Goal: Task Accomplishment & Management: Complete application form

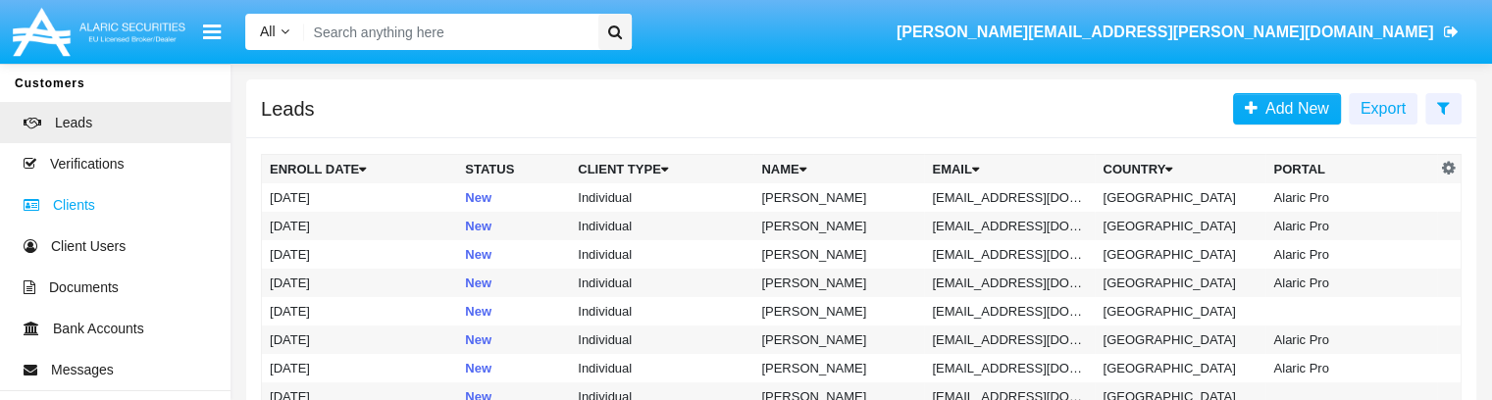
click at [51, 207] on span at bounding box center [36, 205] width 33 height 22
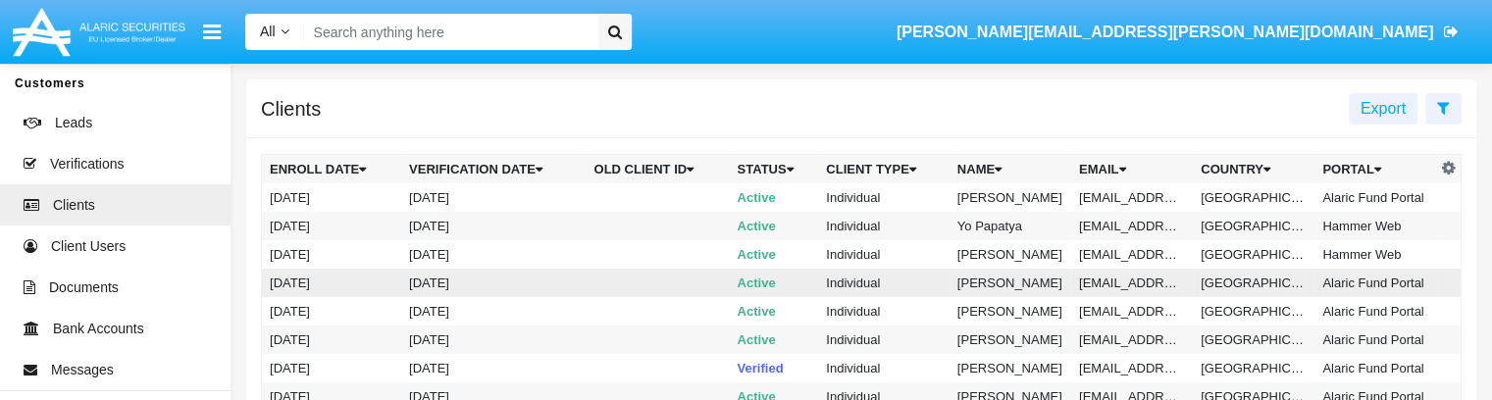
click at [308, 254] on td "[DATE]" at bounding box center [331, 283] width 139 height 28
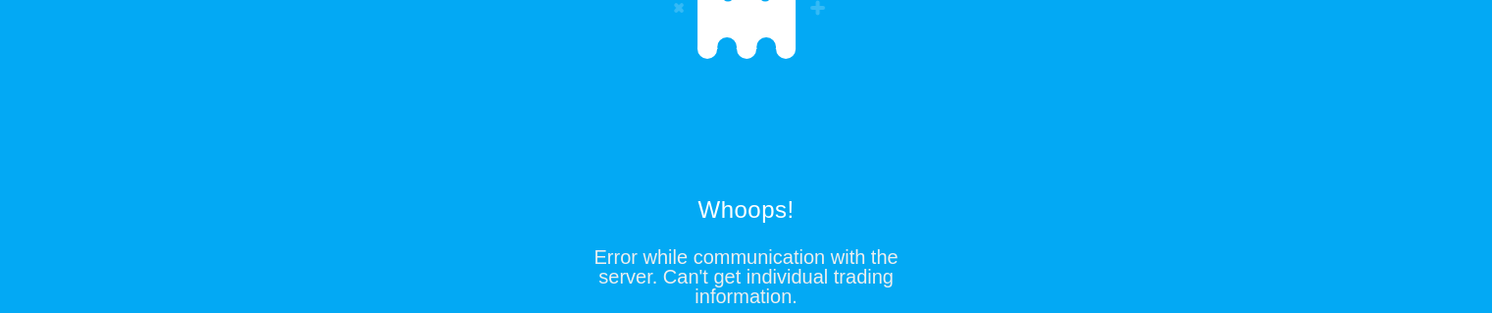
scroll to position [64, 0]
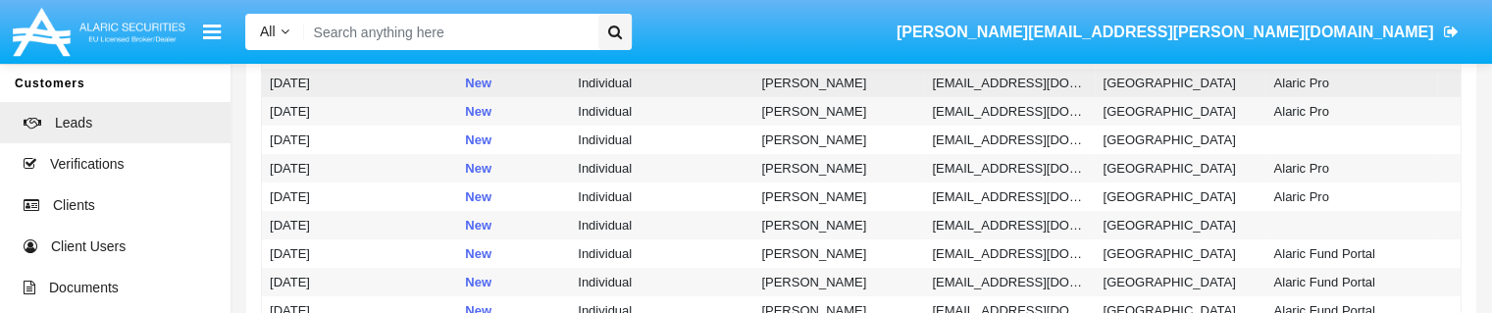
scroll to position [171, 0]
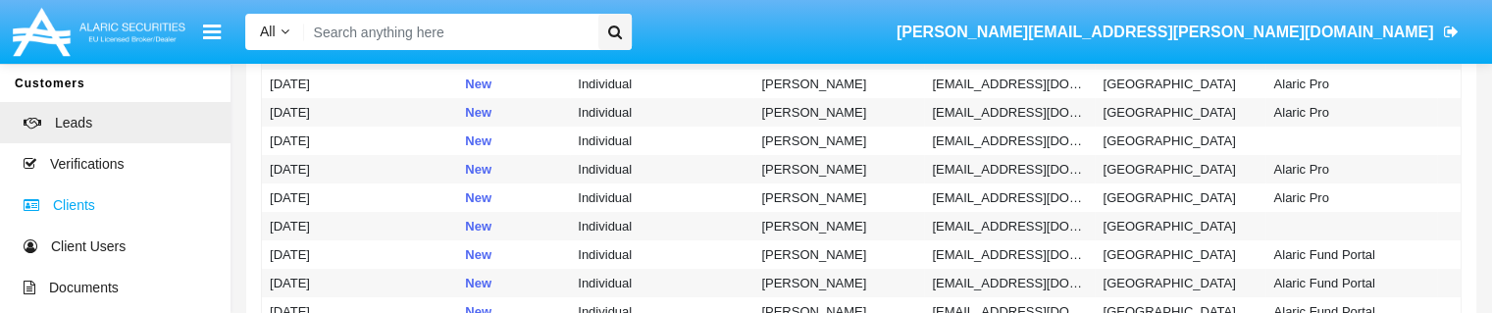
click at [67, 202] on span "Clients" at bounding box center [74, 205] width 42 height 21
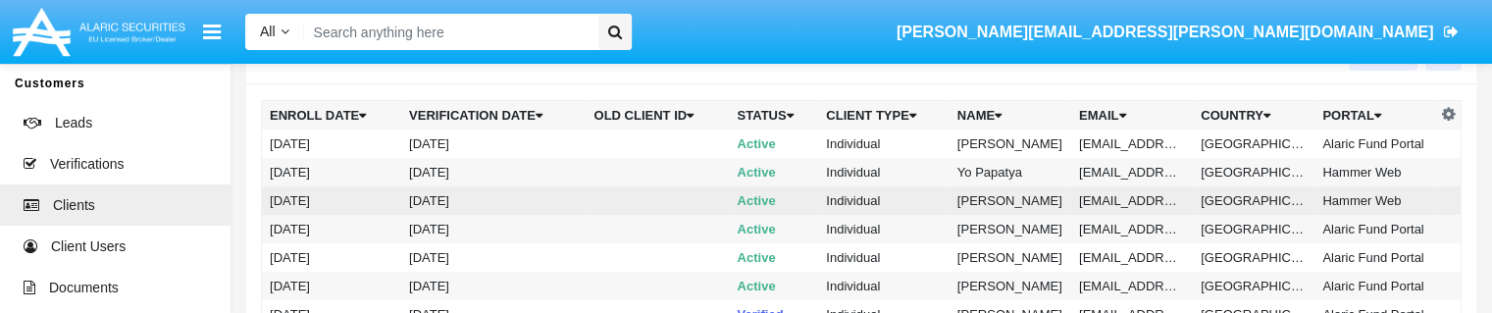
scroll to position [55, 0]
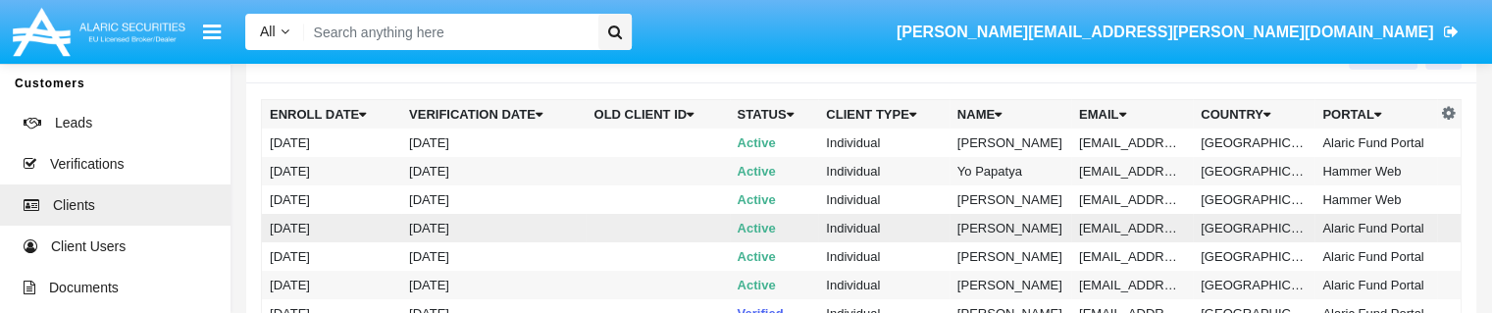
click at [286, 227] on td "[DATE]" at bounding box center [331, 228] width 139 height 28
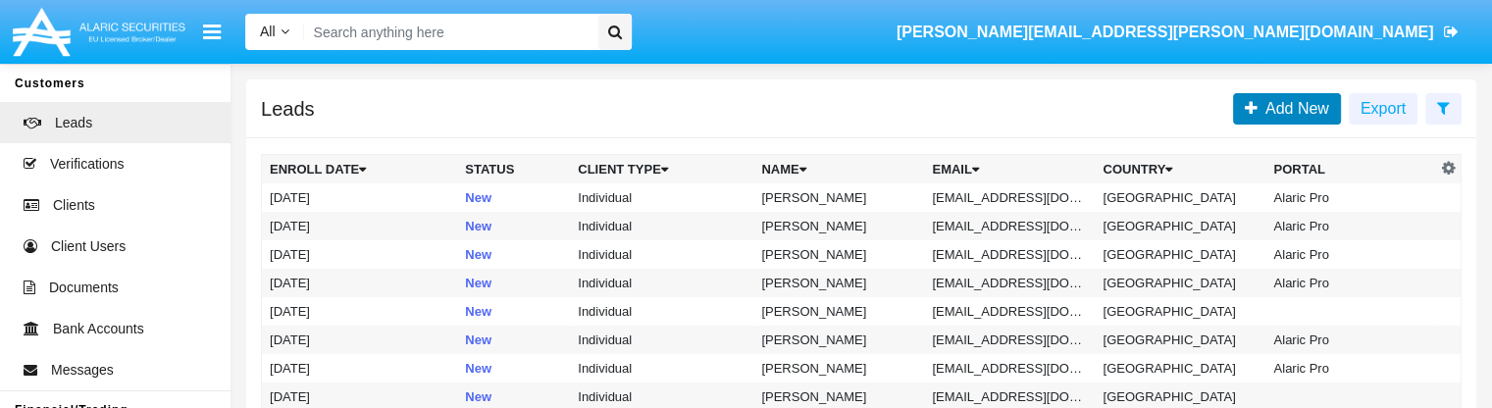
click at [1276, 109] on span "Add New" at bounding box center [1294, 108] width 72 height 17
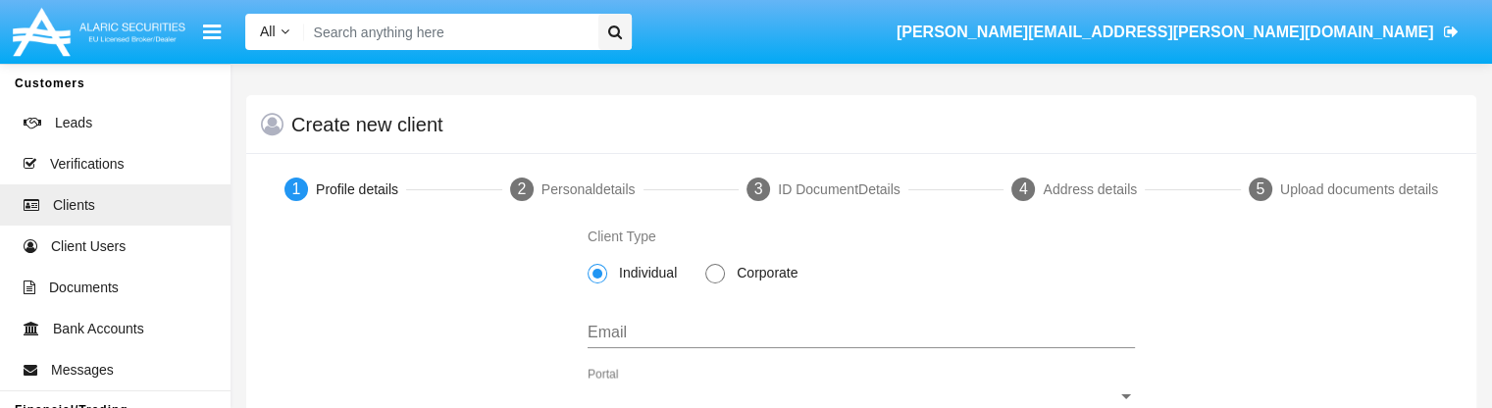
click at [738, 274] on span "Corporate" at bounding box center [764, 273] width 78 height 21
click at [715, 284] on input "Corporate" at bounding box center [714, 284] width 1 height 1
radio input "true"
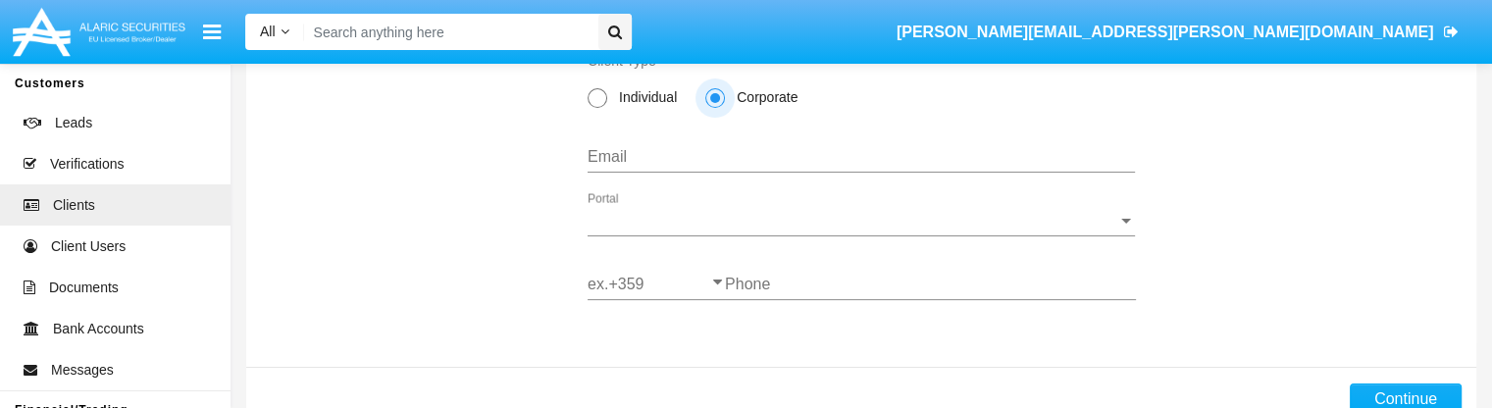
scroll to position [177, 0]
click at [691, 155] on input "Email" at bounding box center [861, 156] width 547 height 18
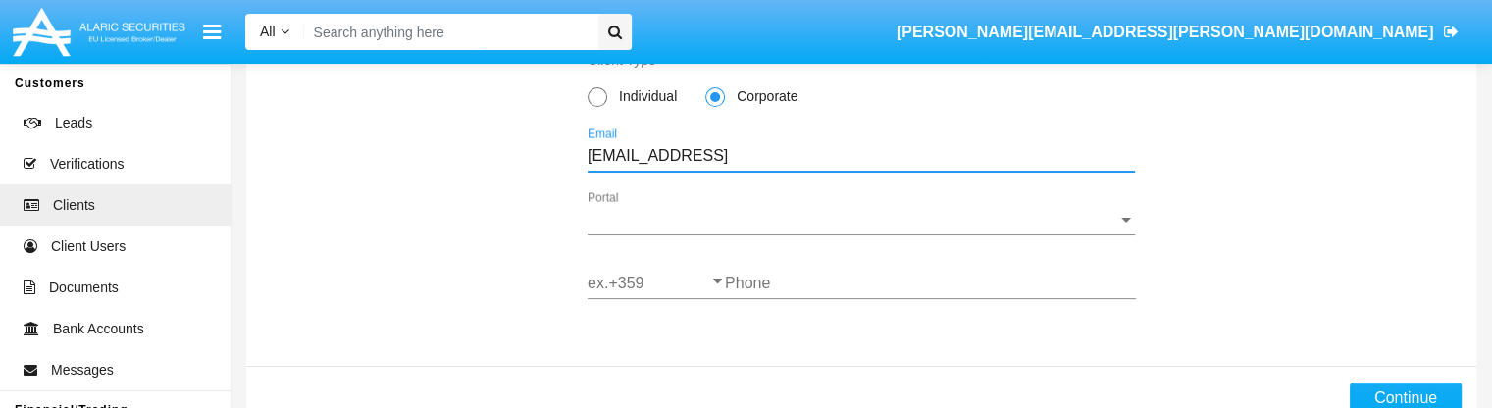
type input "asdfasd@kjkljjk.sfd"
click at [674, 234] on div "Portal Portal" at bounding box center [861, 213] width 547 height 44
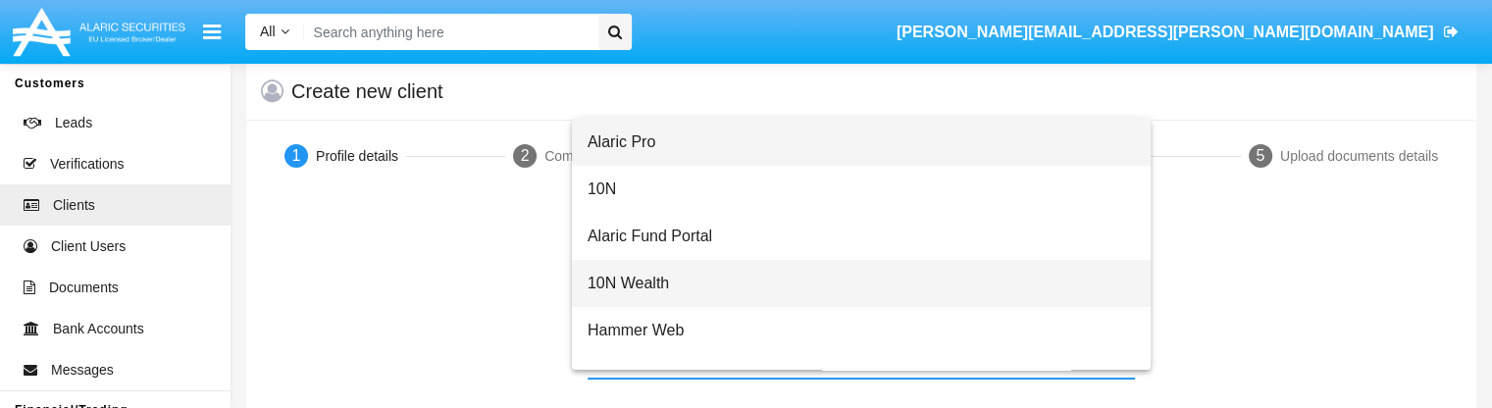
scroll to position [31, 0]
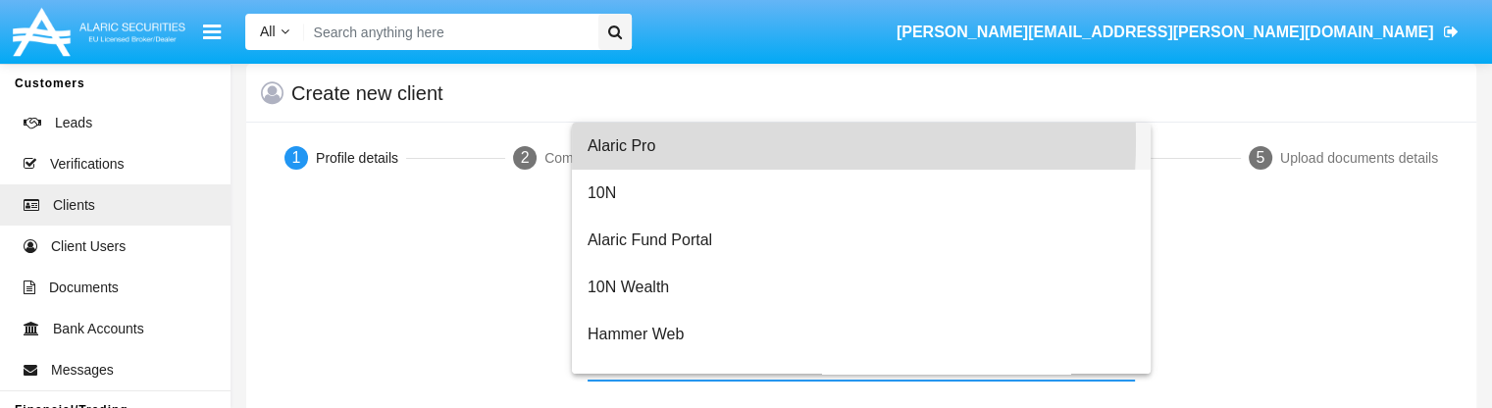
click at [623, 140] on span "Alaric Pro" at bounding box center [861, 146] width 547 height 47
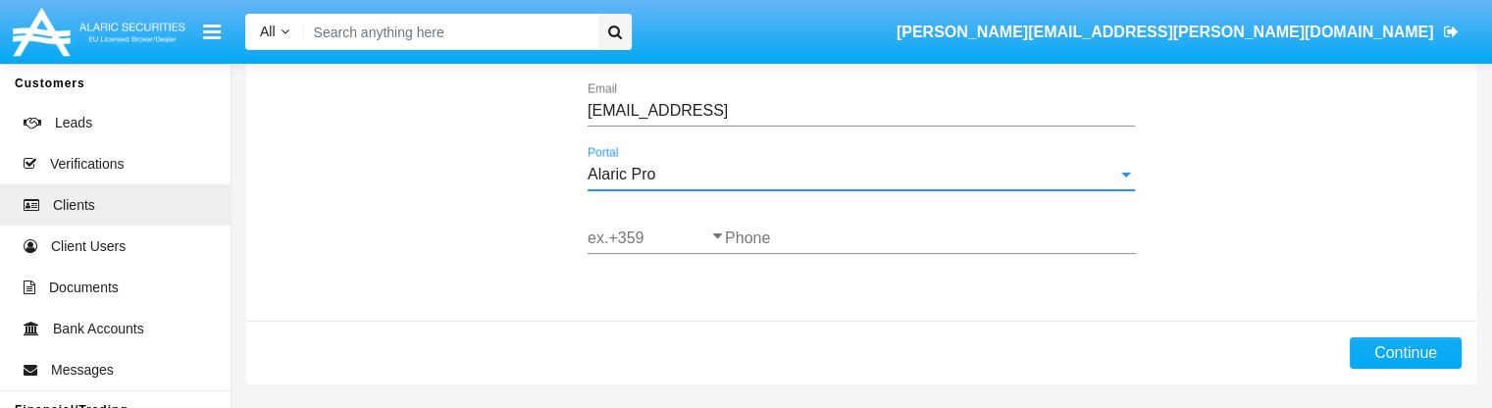
scroll to position [229, 0]
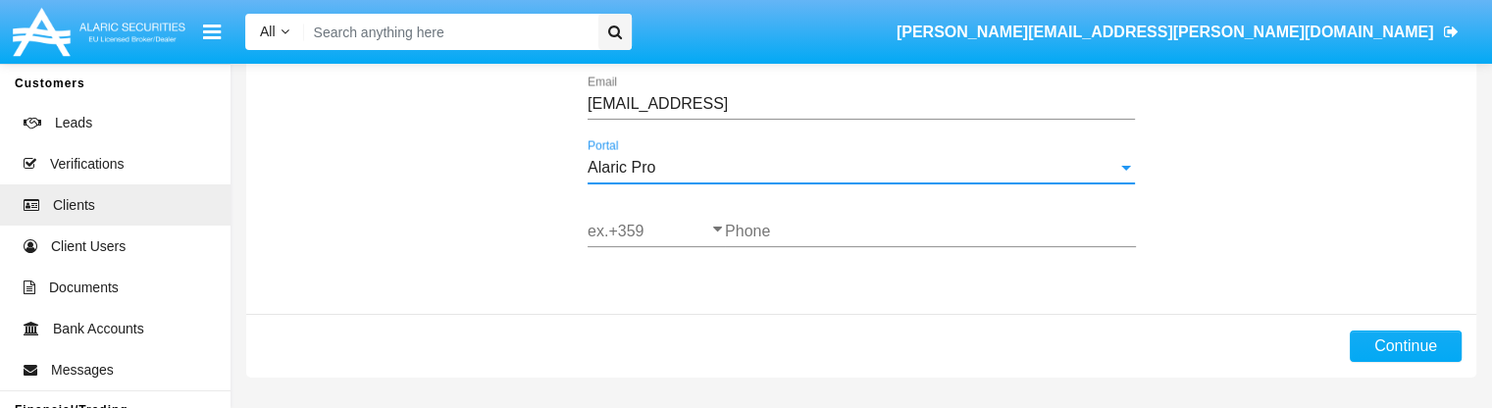
click at [651, 227] on input "ex.+359" at bounding box center [656, 232] width 137 height 18
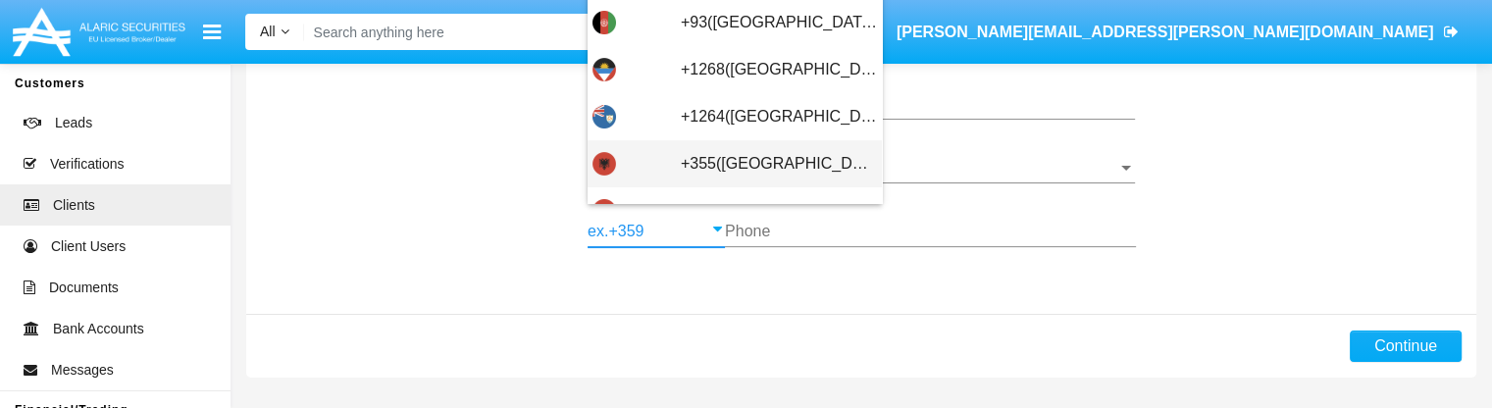
click at [681, 168] on span "+355(Albania)" at bounding box center [779, 163] width 196 height 47
type input "+355(Albania)"
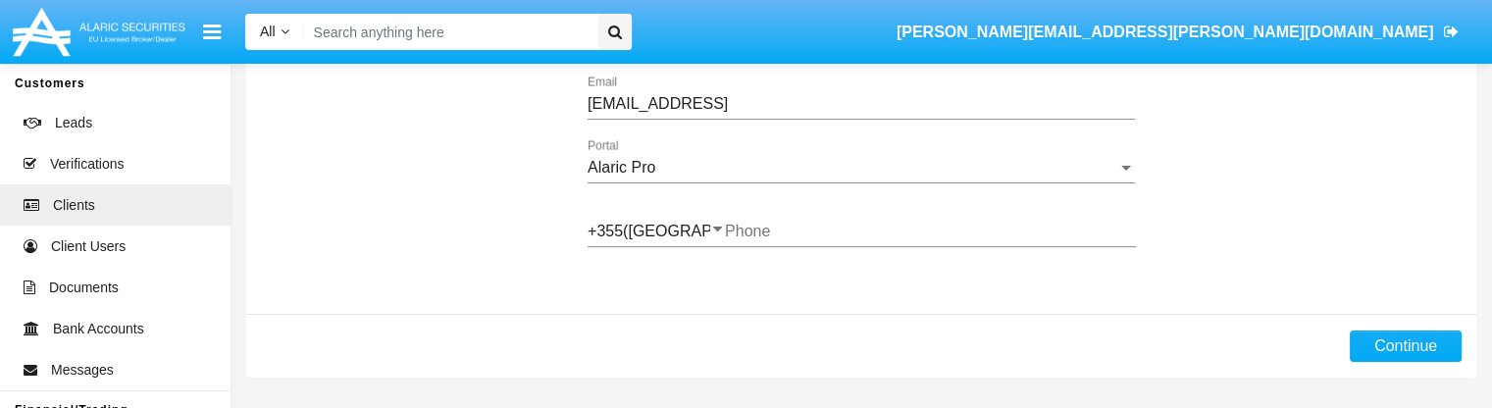
click at [773, 215] on div "Phone" at bounding box center [930, 225] width 411 height 44
type input "2352345"
click at [1374, 344] on button "Continue" at bounding box center [1406, 346] width 112 height 31
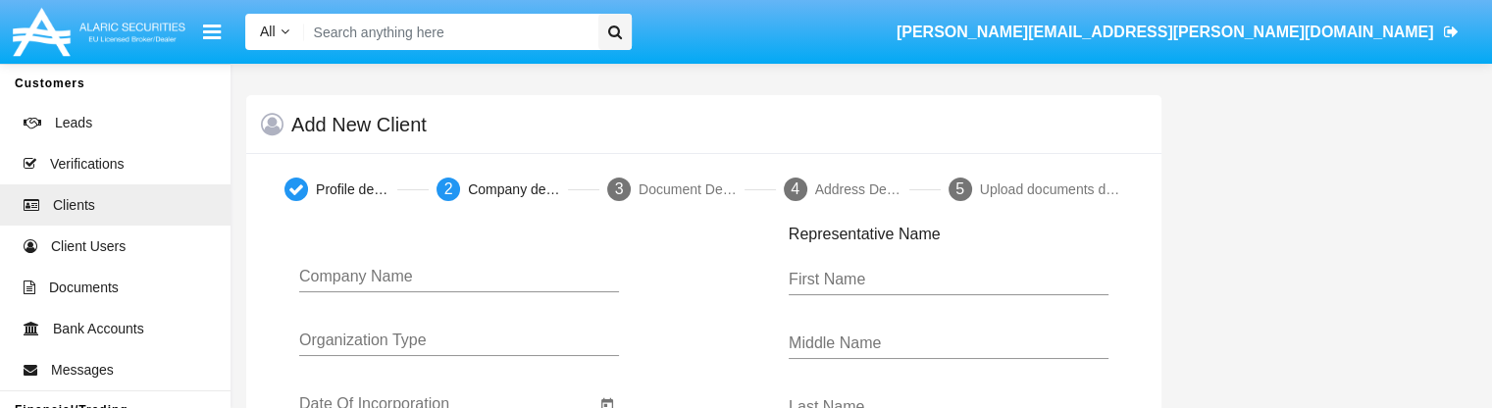
click at [353, 277] on input "Company Name" at bounding box center [459, 277] width 320 height 18
type input "asdfasdf"
click at [347, 336] on input "Organization Type" at bounding box center [459, 341] width 320 height 18
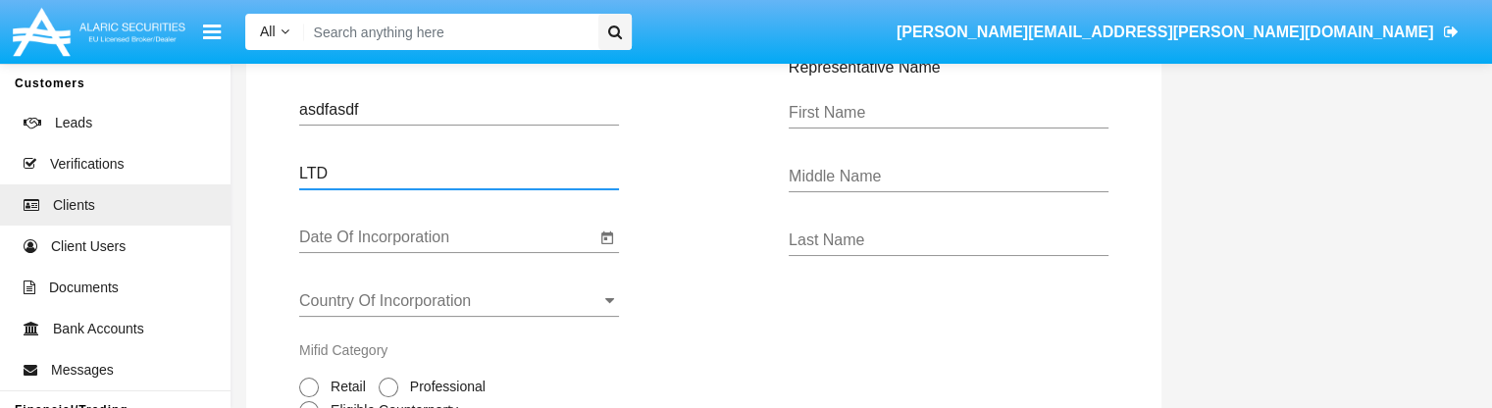
scroll to position [168, 0]
type input "LTD"
click at [609, 237] on icon "Open calendar" at bounding box center [607, 238] width 16 height 24
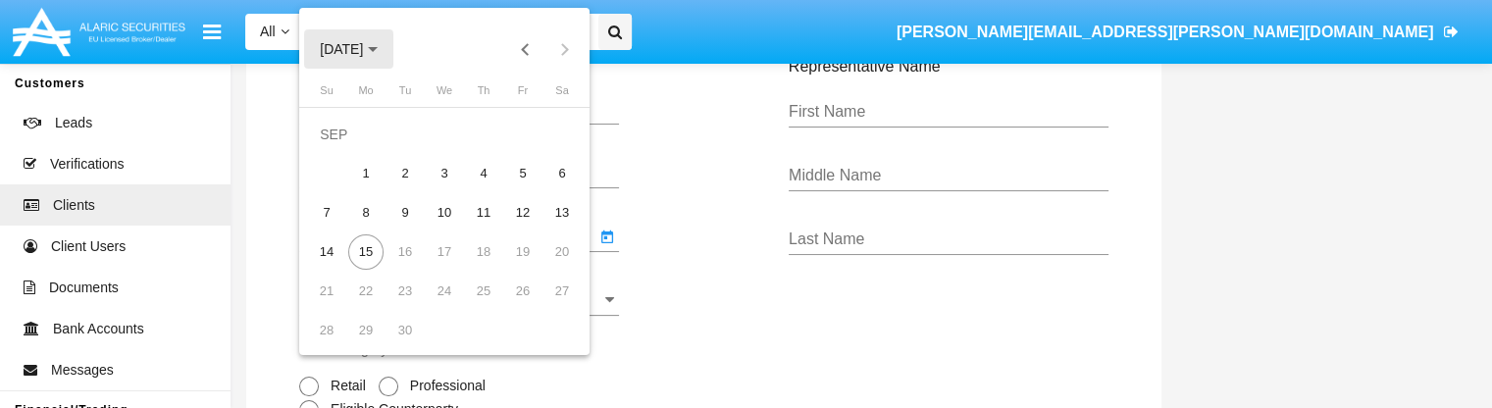
click at [349, 30] on button "SEP 2025" at bounding box center [348, 48] width 89 height 39
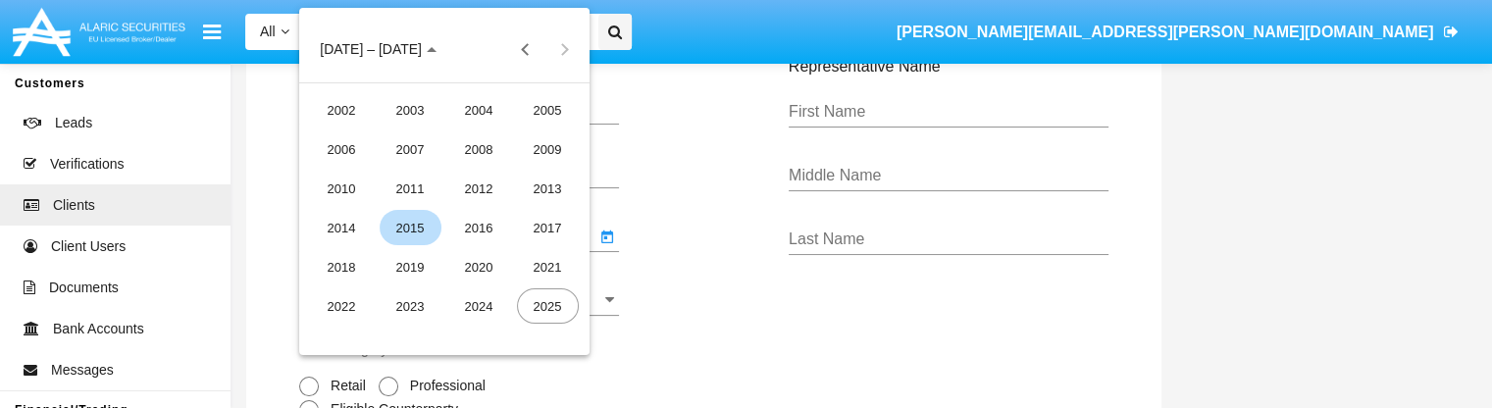
click at [401, 230] on div "2015" at bounding box center [411, 227] width 62 height 35
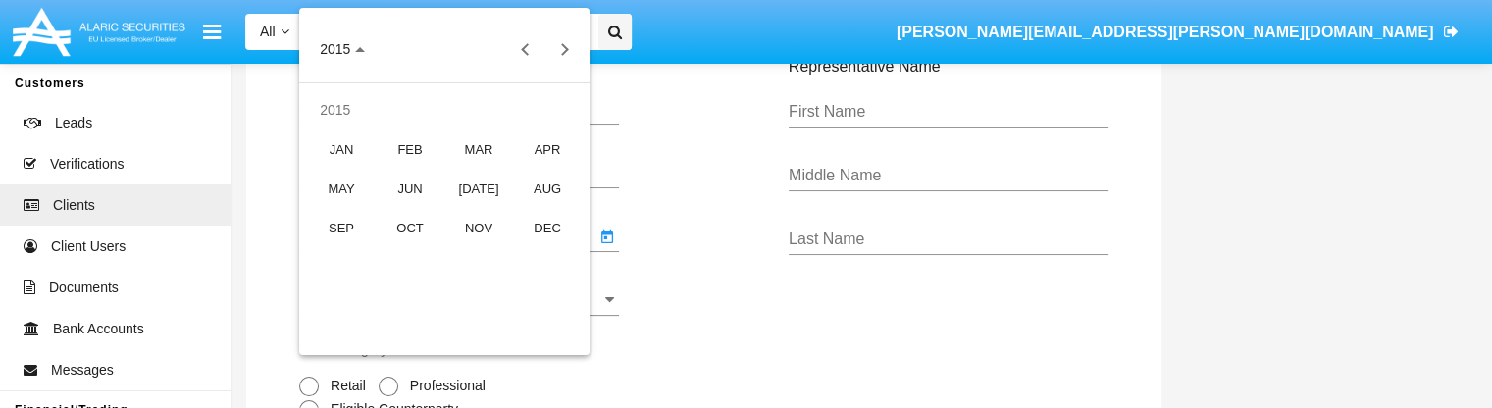
click at [401, 230] on div "OCT" at bounding box center [411, 227] width 62 height 35
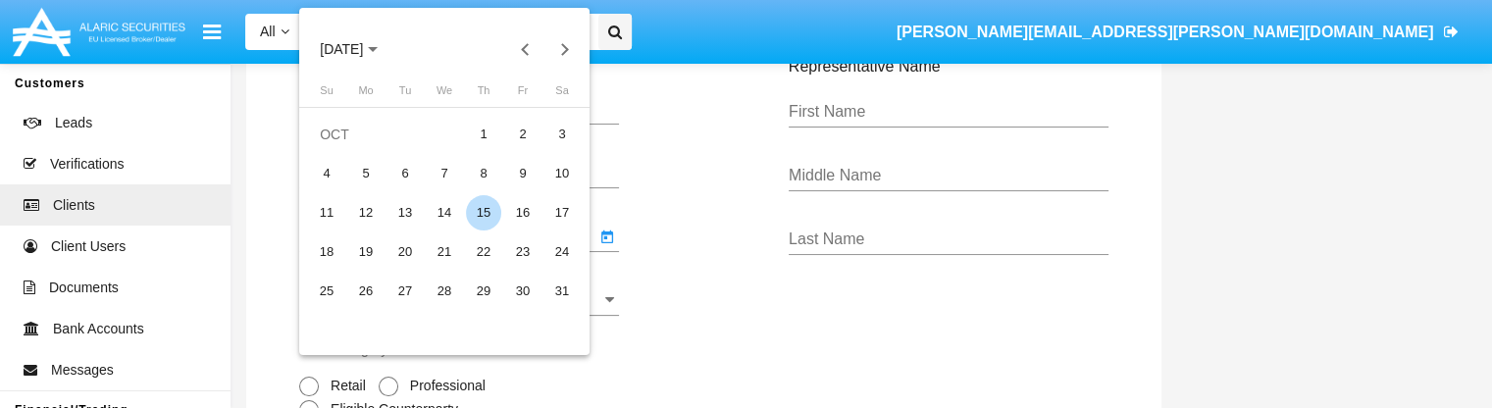
click at [401, 230] on td "13" at bounding box center [405, 212] width 39 height 39
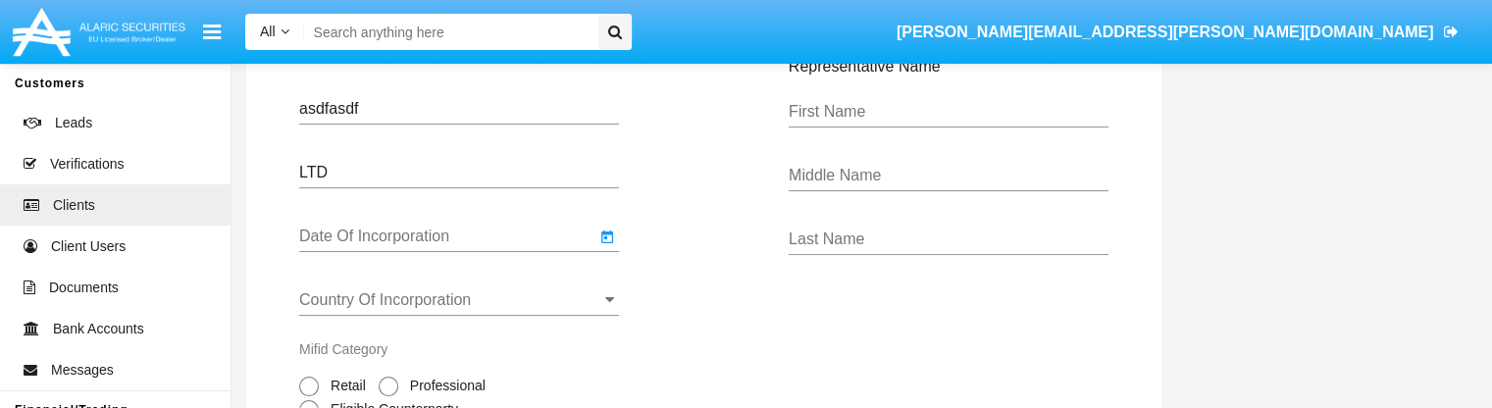
type input "10/13/15"
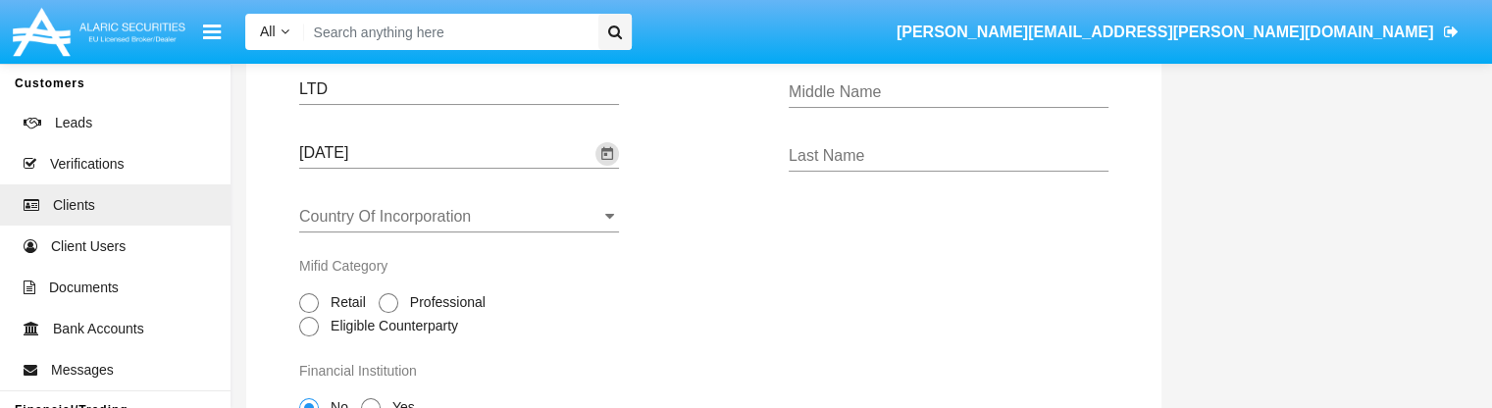
scroll to position [253, 0]
click at [341, 227] on div "Country Of Incorporation" at bounding box center [459, 208] width 320 height 44
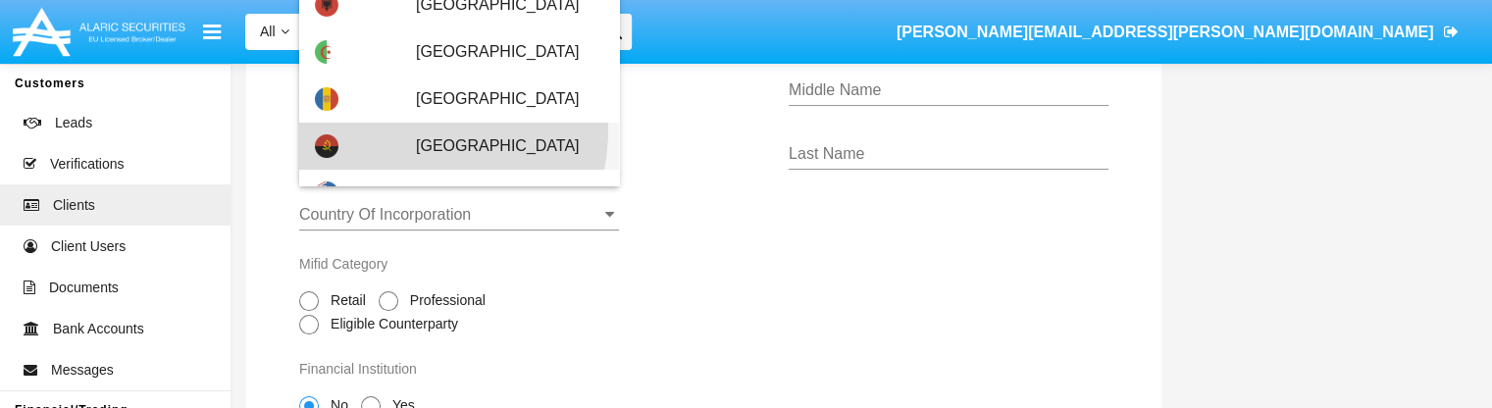
click at [402, 130] on div "[GEOGRAPHIC_DATA]" at bounding box center [459, 146] width 288 height 47
type input "[GEOGRAPHIC_DATA]"
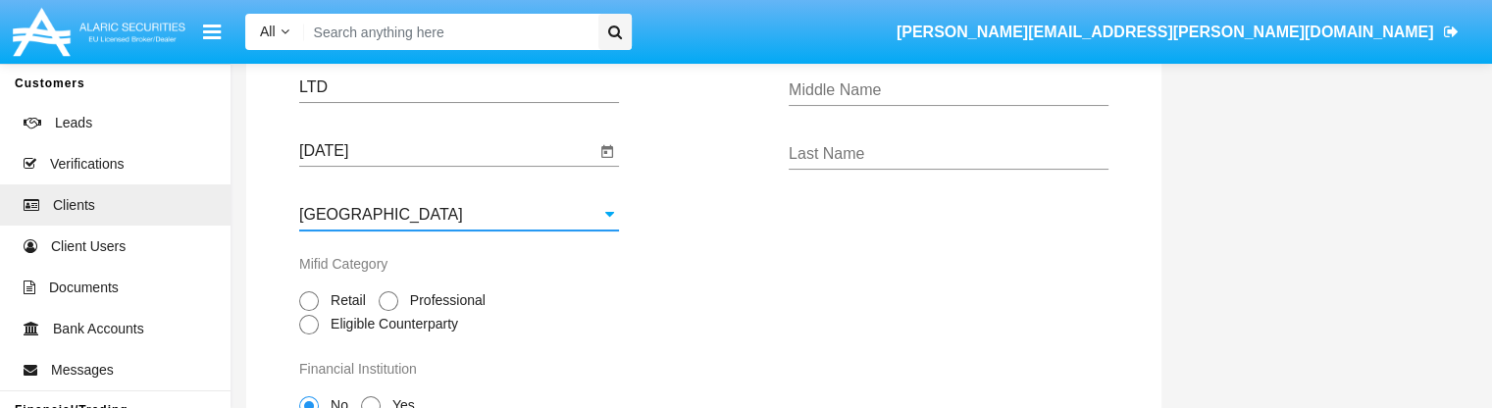
click at [345, 301] on span "Retail" at bounding box center [345, 300] width 52 height 21
click at [309, 311] on input "Retail" at bounding box center [308, 311] width 1 height 1
radio input "true"
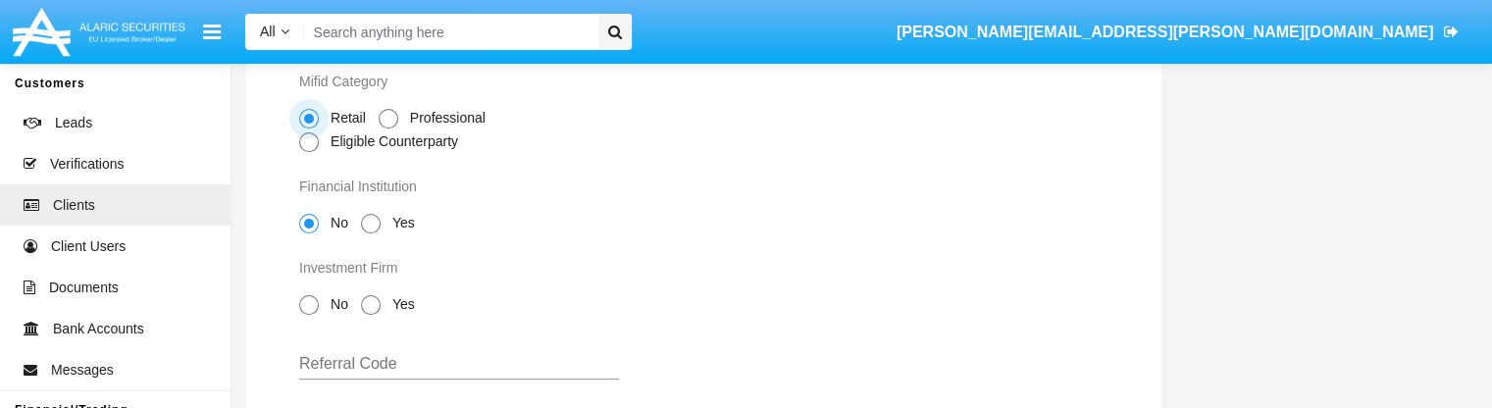
scroll to position [438, 0]
click at [330, 306] on span "No" at bounding box center [336, 302] width 34 height 21
click at [309, 313] on input "No" at bounding box center [308, 313] width 1 height 1
radio input "true"
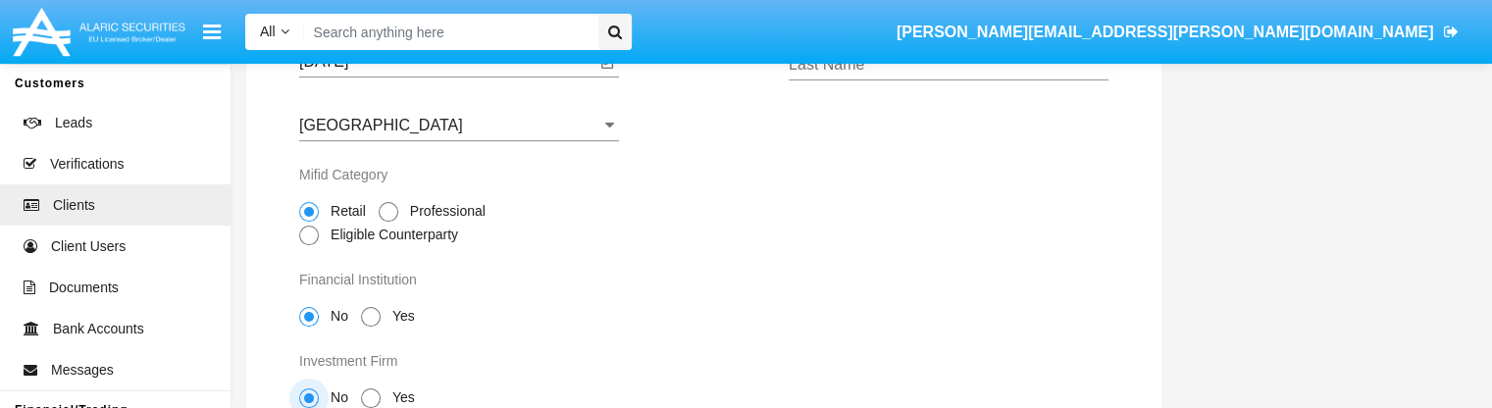
scroll to position [67, 0]
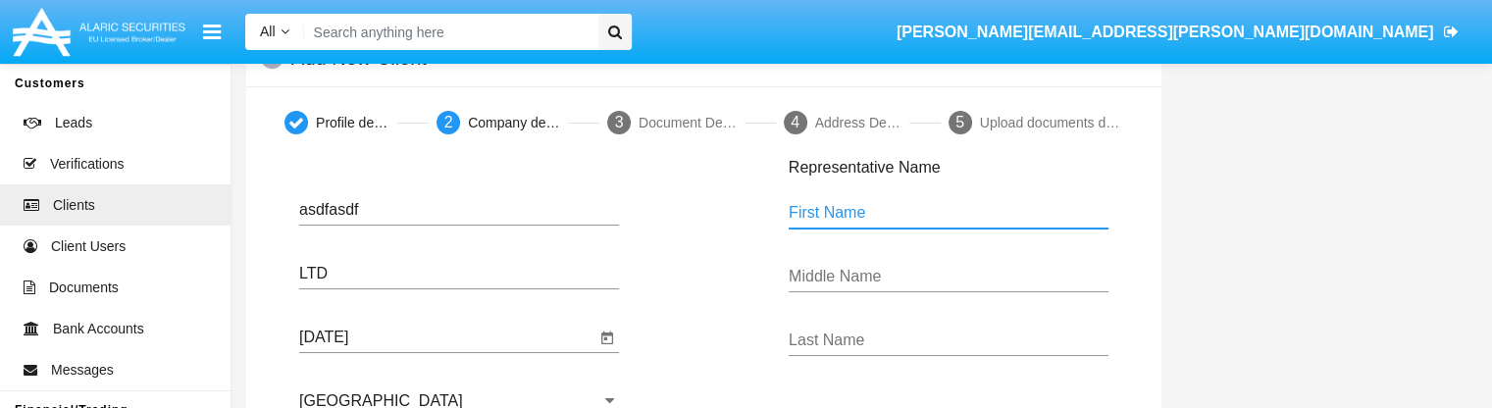
click at [867, 208] on input "First Name" at bounding box center [949, 213] width 320 height 18
type input "sdfasdf"
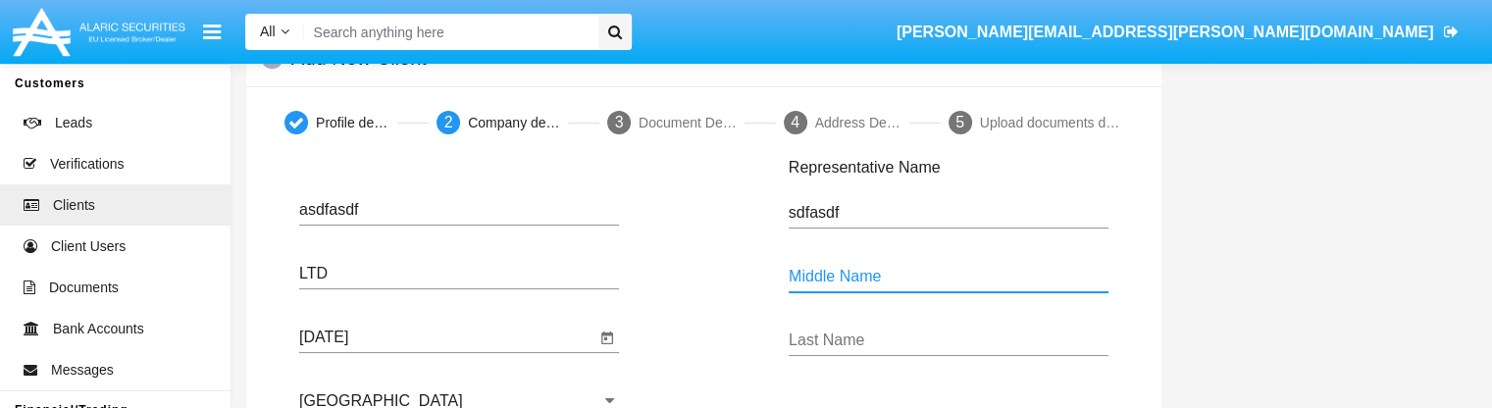
click at [816, 280] on input "Middle Name" at bounding box center [949, 277] width 320 height 18
type input "asdfasdf"
click at [822, 339] on input "Last Name" at bounding box center [949, 341] width 320 height 18
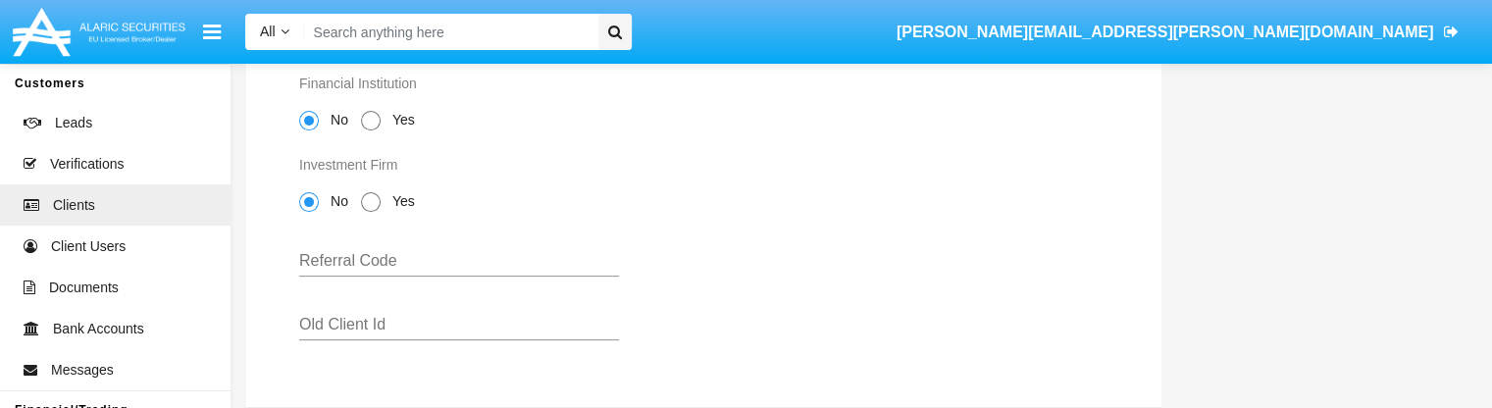
scroll to position [632, 0]
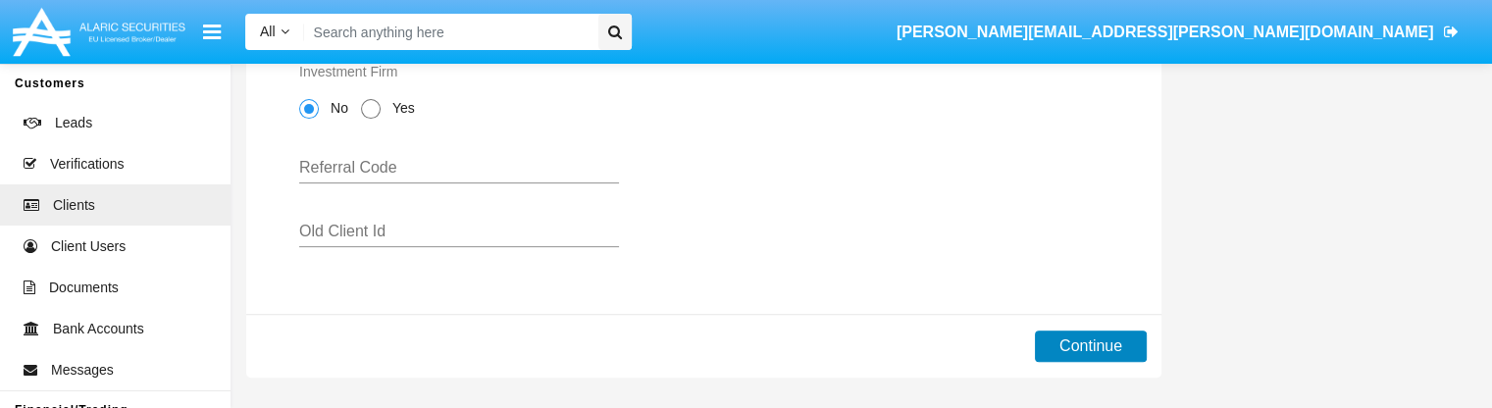
type input "asdfasdfasd"
click at [1057, 345] on button "Continue" at bounding box center [1091, 346] width 112 height 31
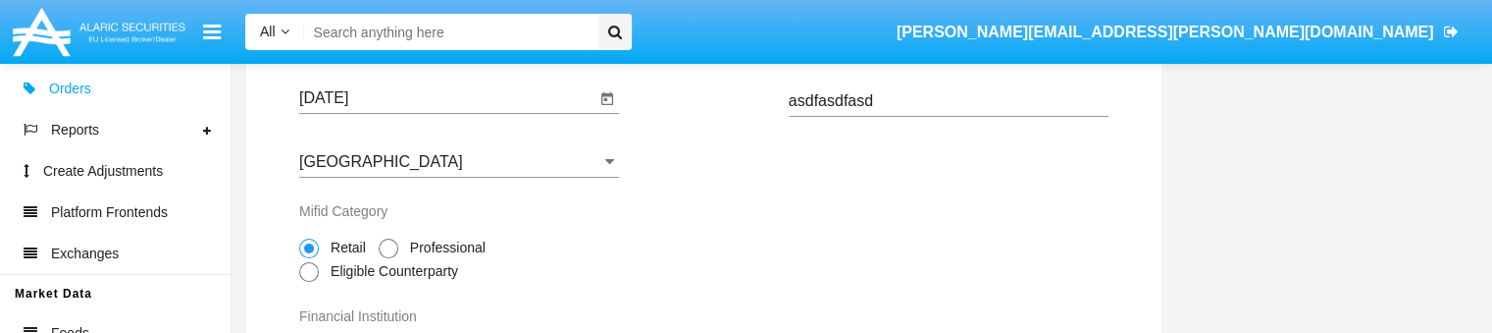
scroll to position [0, 0]
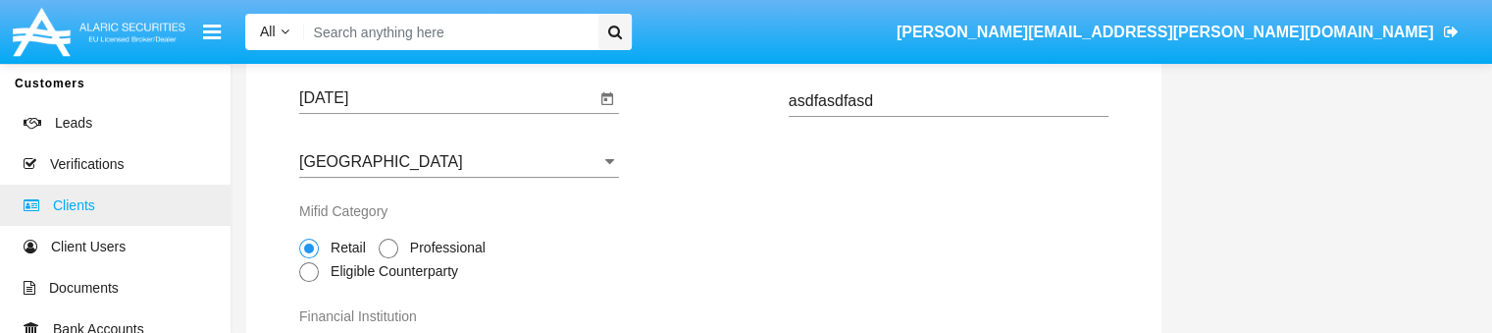
click at [66, 203] on span "Clients" at bounding box center [74, 205] width 42 height 21
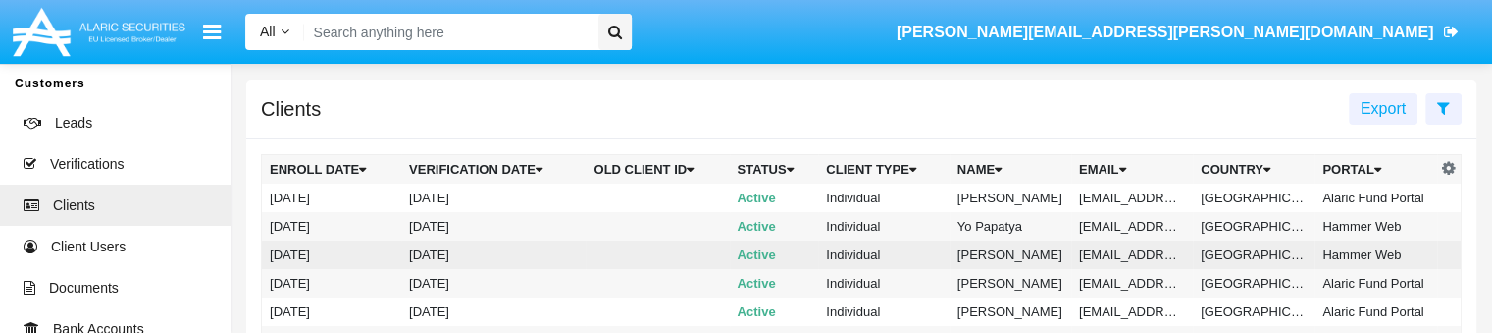
click at [303, 263] on td "[DATE]" at bounding box center [331, 254] width 139 height 28
